Goal: Task Accomplishment & Management: Use online tool/utility

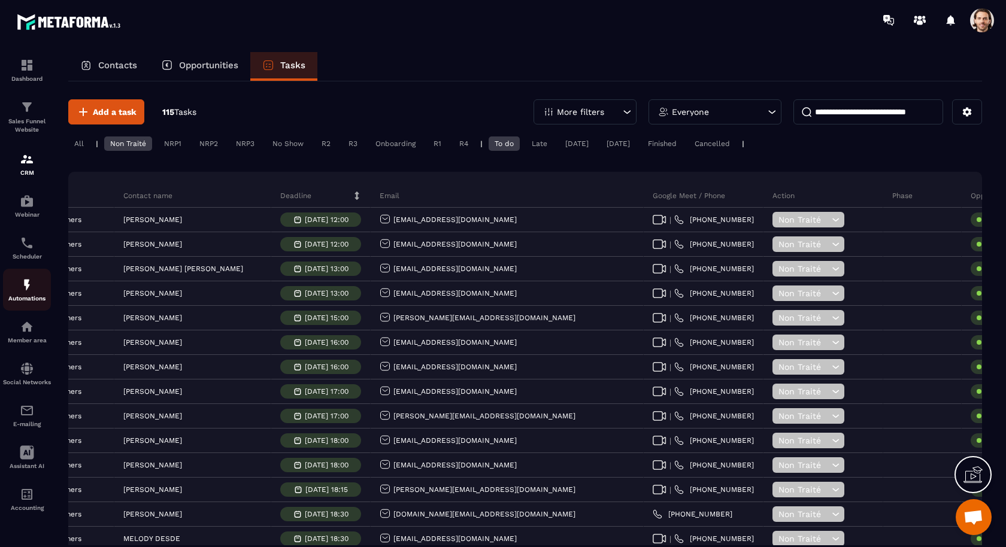
click at [20, 300] on p "Automations" at bounding box center [27, 298] width 48 height 7
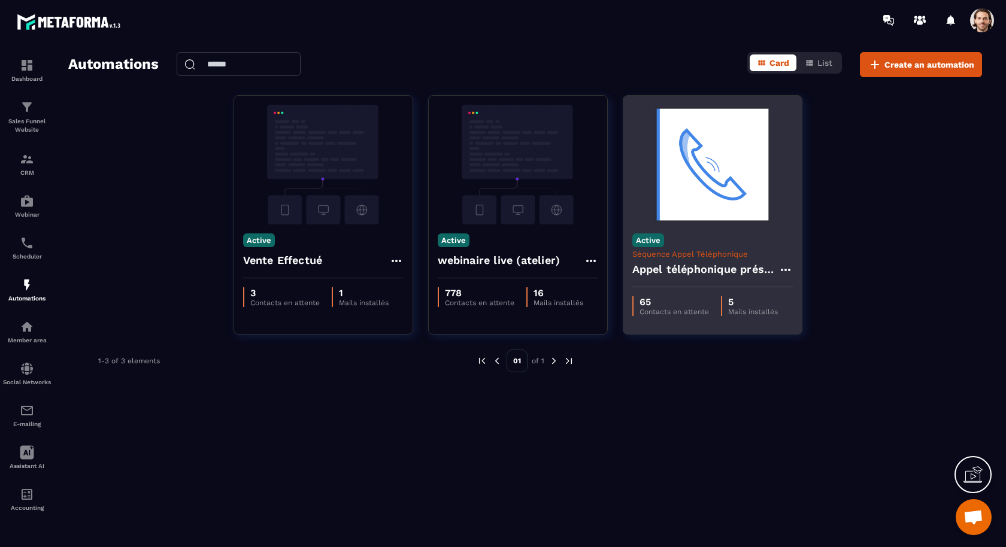
click at [726, 264] on h4 "Appel téléphonique présence" at bounding box center [705, 269] width 146 height 17
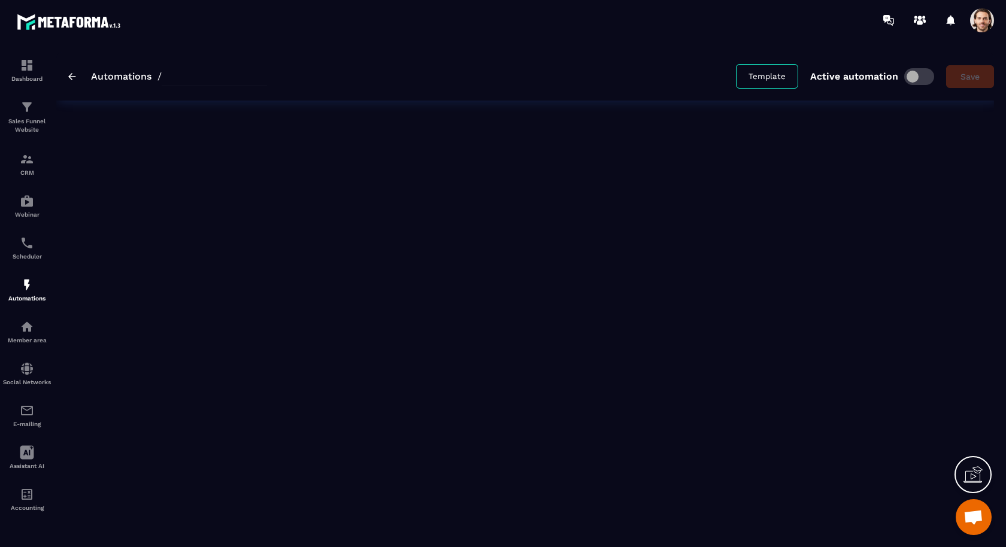
type input "**********"
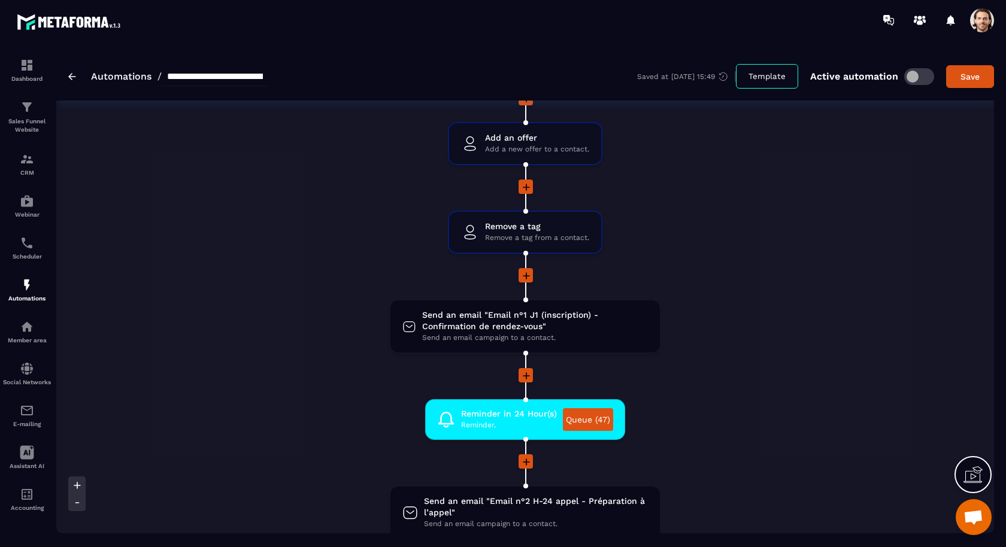
scroll to position [326, 0]
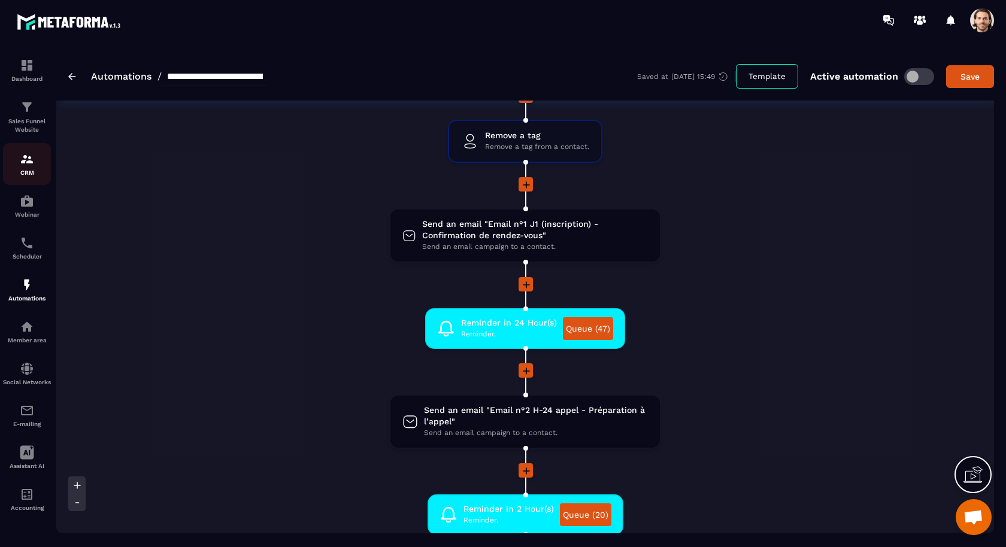
click at [36, 166] on div "CRM" at bounding box center [27, 164] width 48 height 24
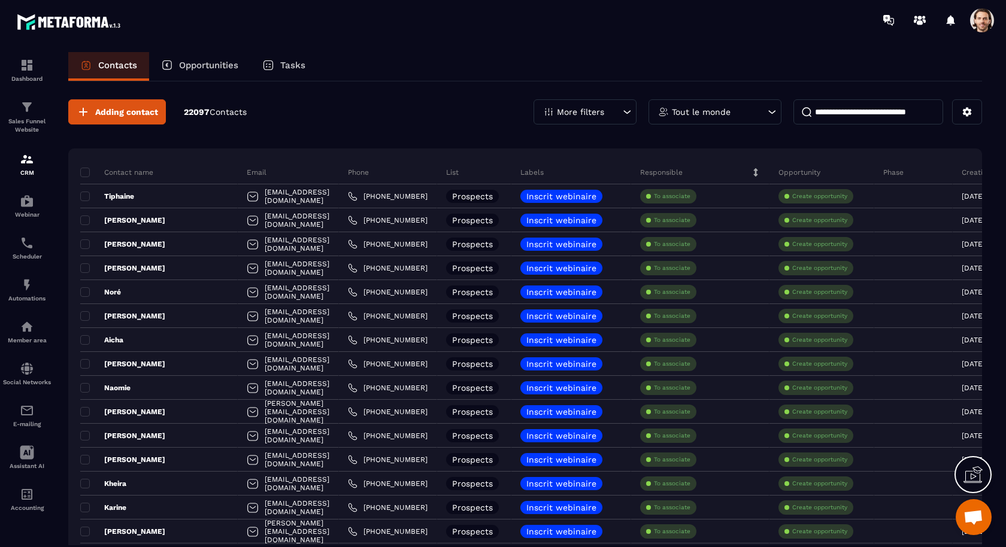
click at [988, 25] on span at bounding box center [982, 20] width 24 height 24
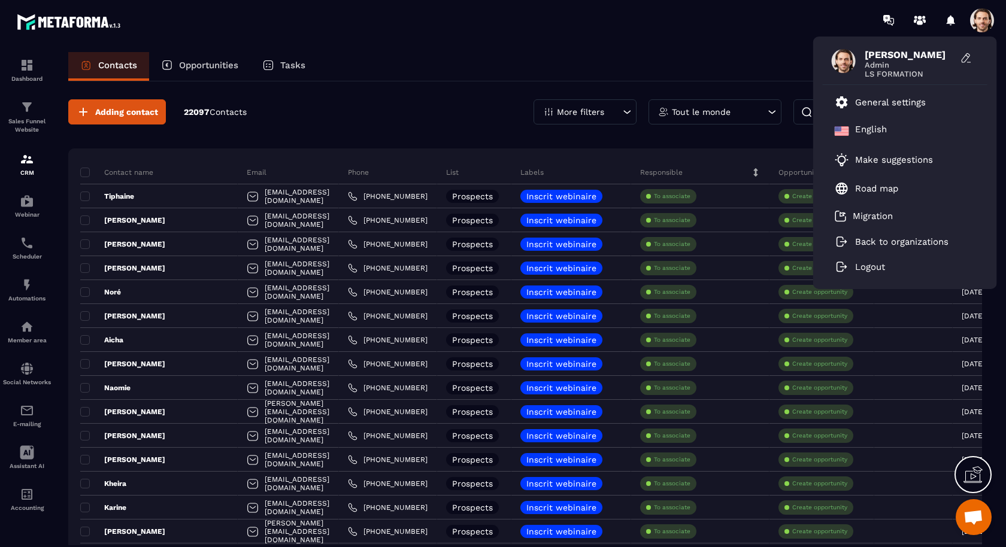
click at [419, 71] on div "Contacts Opportunities Tasks" at bounding box center [524, 66] width 913 height 29
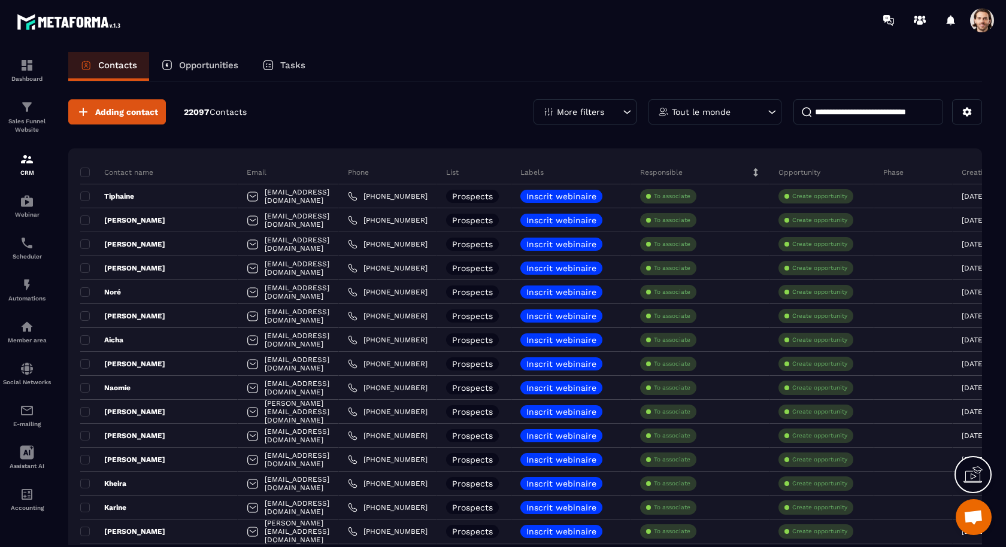
click at [296, 57] on div "Tasks" at bounding box center [283, 66] width 67 height 29
